Goal: Transaction & Acquisition: Purchase product/service

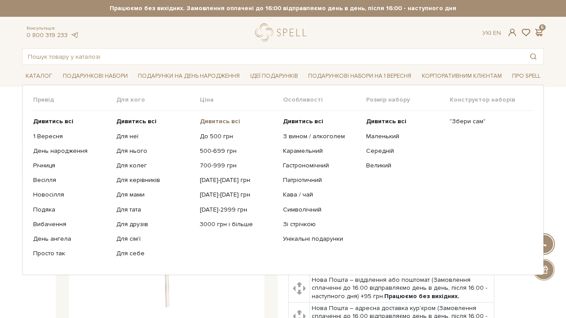
click at [225, 121] on b "Дивитись всі" at bounding box center [220, 122] width 40 height 8
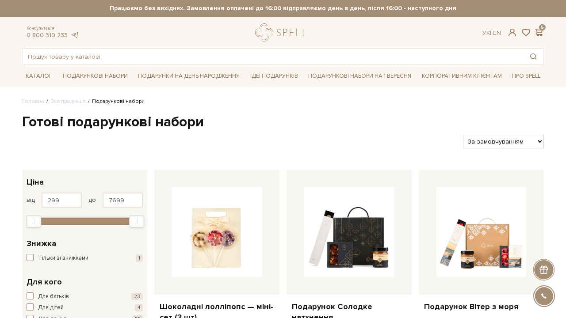
select select "https://spellchocolate.com/our-productions/podarunkovi-box/?sort=p.price&order=…"
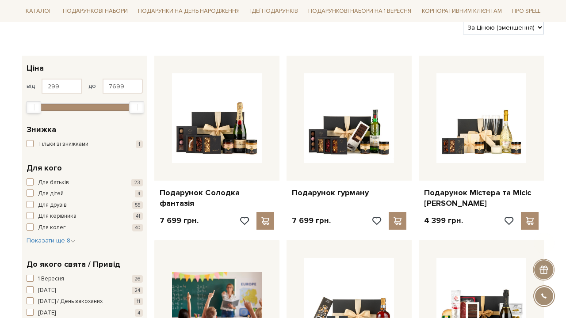
scroll to position [116, 0]
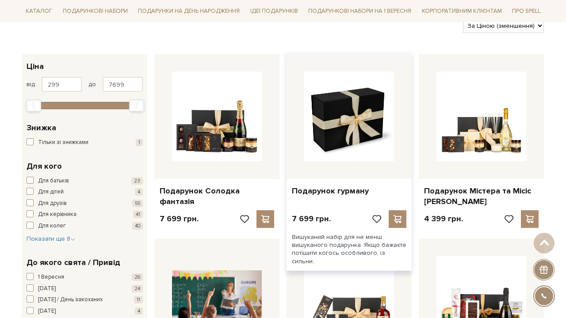
click at [378, 121] on img at bounding box center [349, 117] width 90 height 90
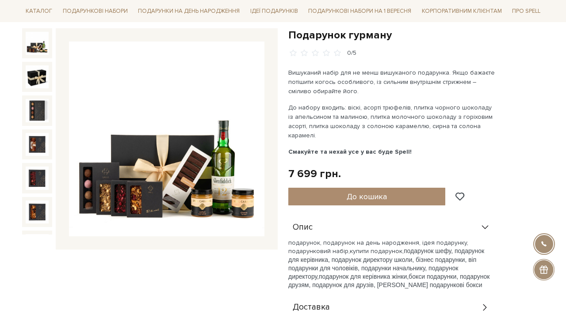
scroll to position [99, 0]
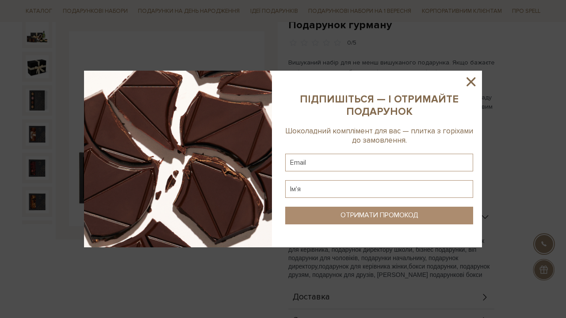
click at [469, 78] on icon at bounding box center [470, 81] width 15 height 15
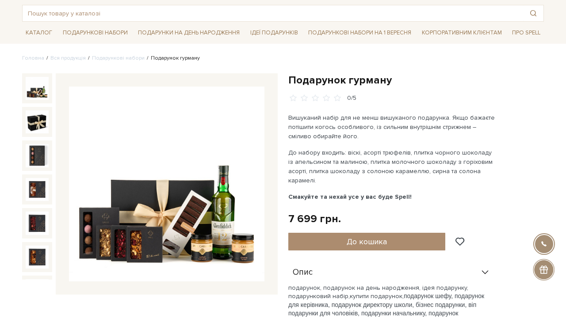
scroll to position [17, 0]
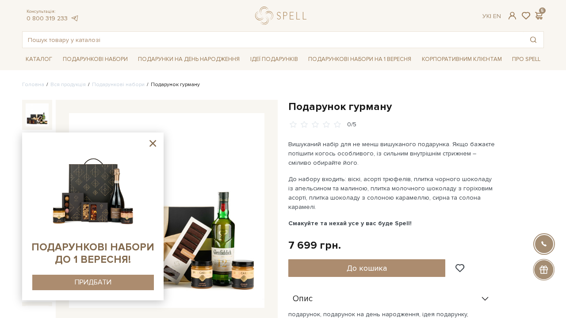
click at [382, 147] on p "Вишуканий набір для не менш вишуканого подарунка. Якщо бажаєте потішити когось …" at bounding box center [391, 154] width 207 height 28
click at [154, 141] on icon at bounding box center [152, 143] width 11 height 11
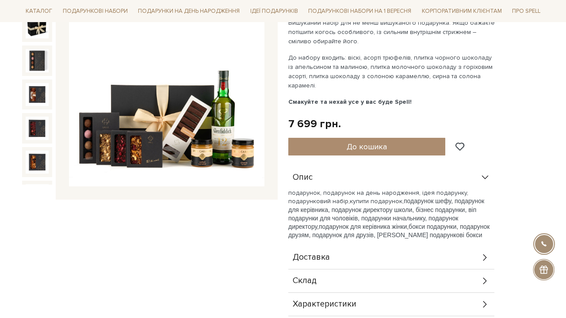
scroll to position [118, 0]
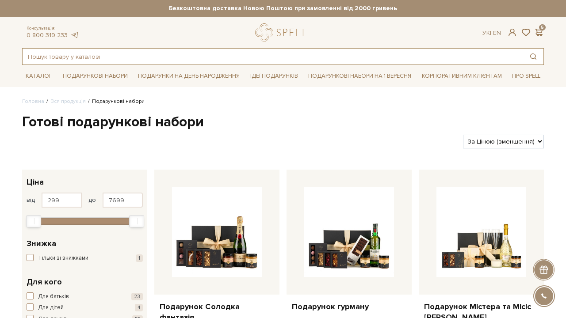
click at [126, 60] on input "text" at bounding box center [273, 57] width 500 height 16
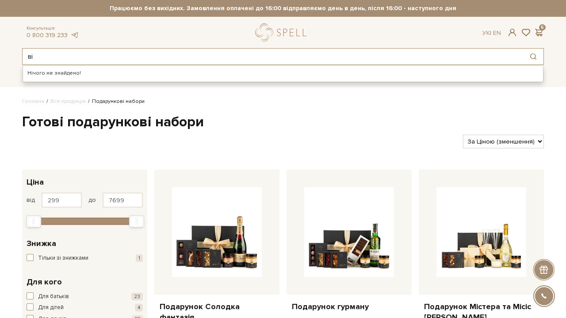
type input "в"
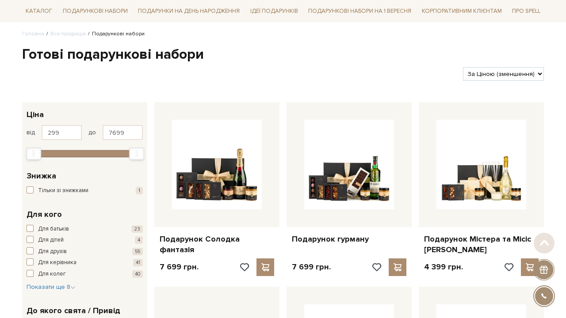
scroll to position [69, 0]
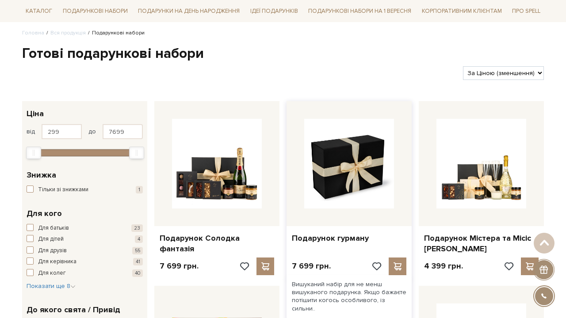
click at [378, 148] on img at bounding box center [349, 164] width 90 height 90
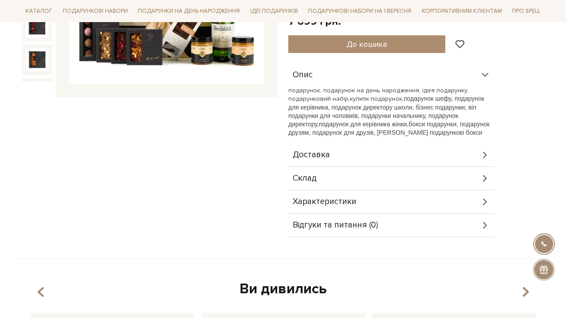
scroll to position [256, 0]
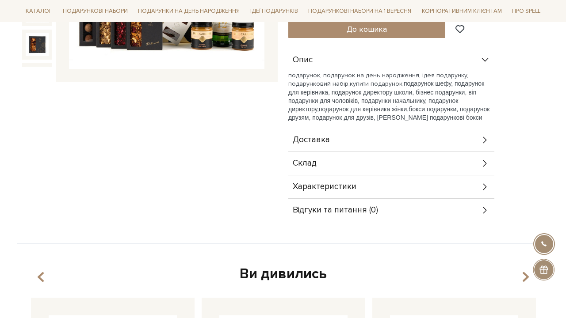
click at [318, 160] on div "Склад" at bounding box center [391, 163] width 206 height 23
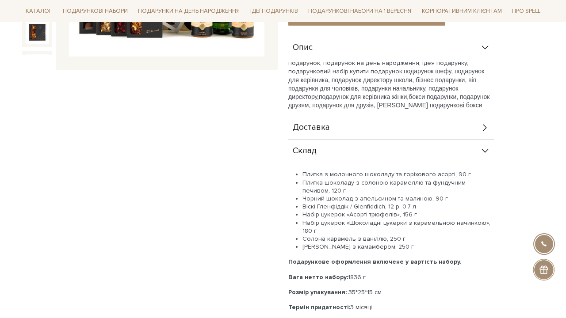
scroll to position [269, 0]
